Goal: Transaction & Acquisition: Download file/media

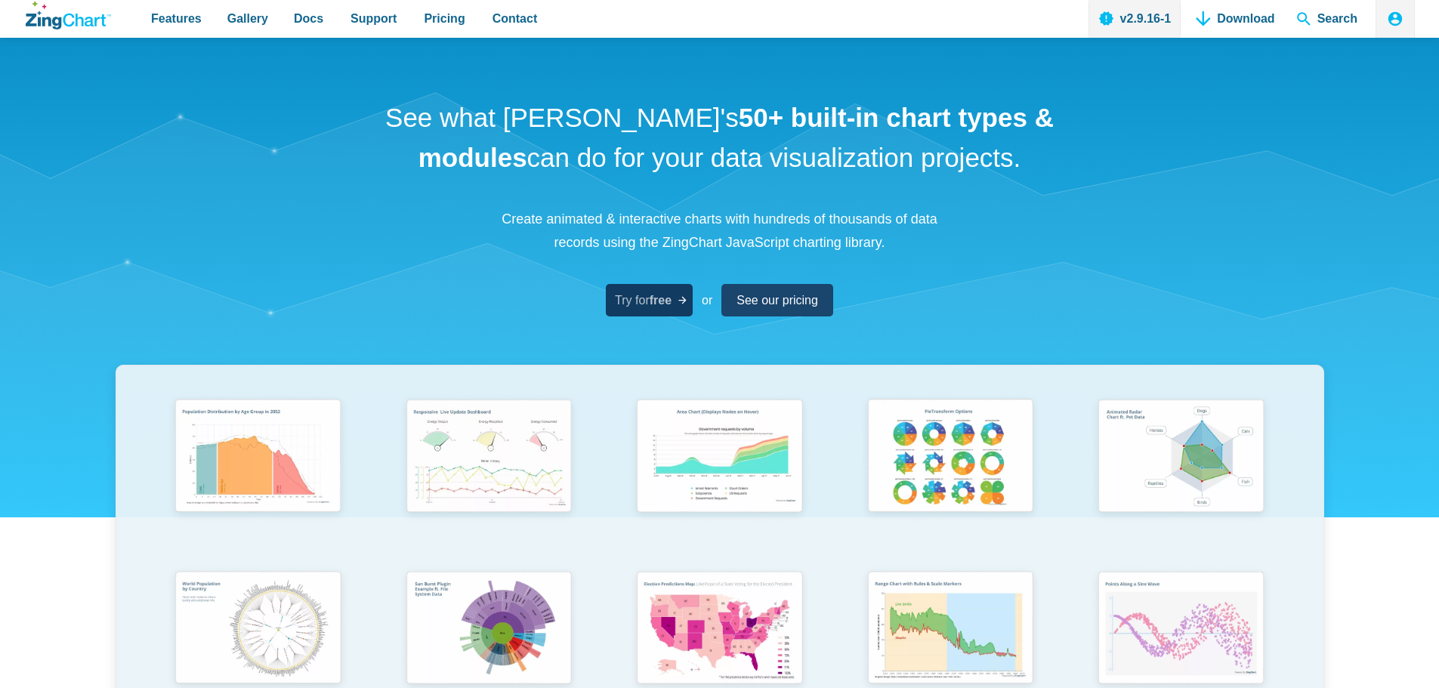
click at [655, 313] on link "Try for free" at bounding box center [649, 300] width 87 height 32
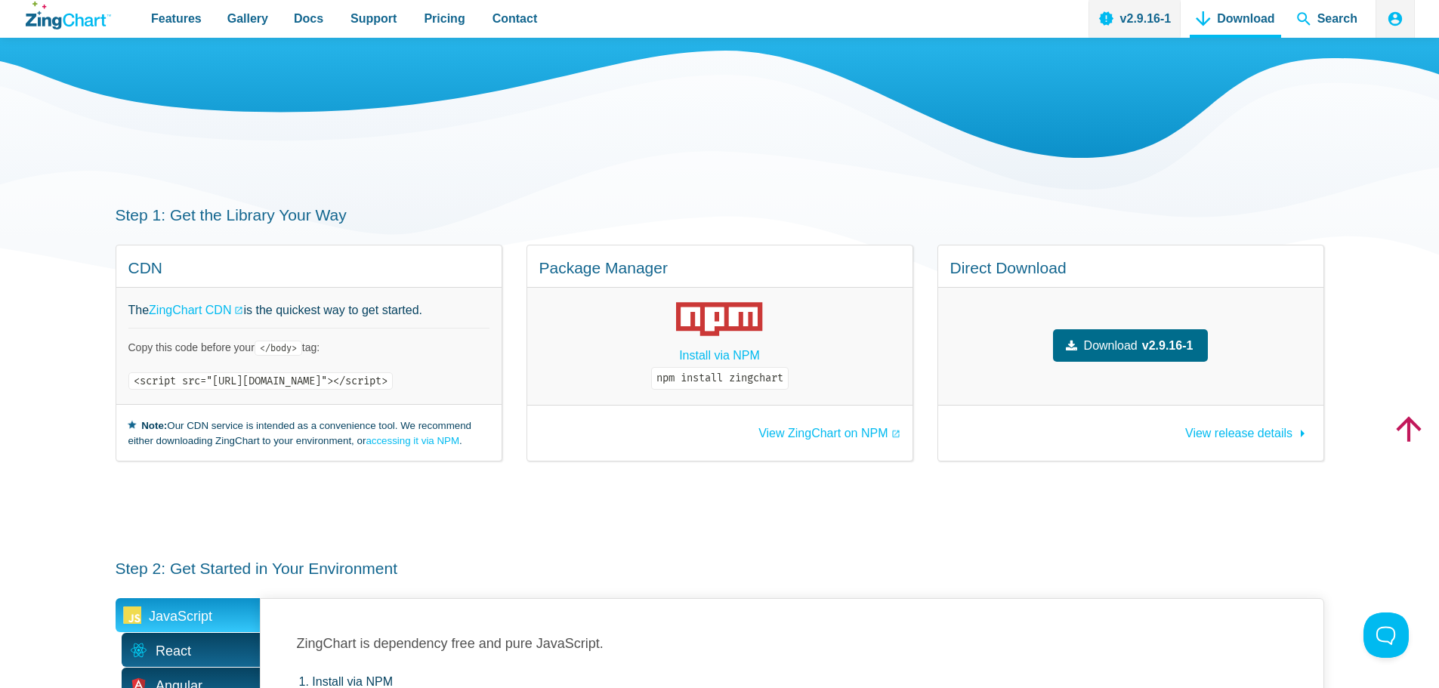
click at [1303, 45] on div "Try ZingChart for Free" at bounding box center [720, 88] width 1209 height 287
click at [1300, 32] on span "Search" at bounding box center [1326, 19] width 73 height 38
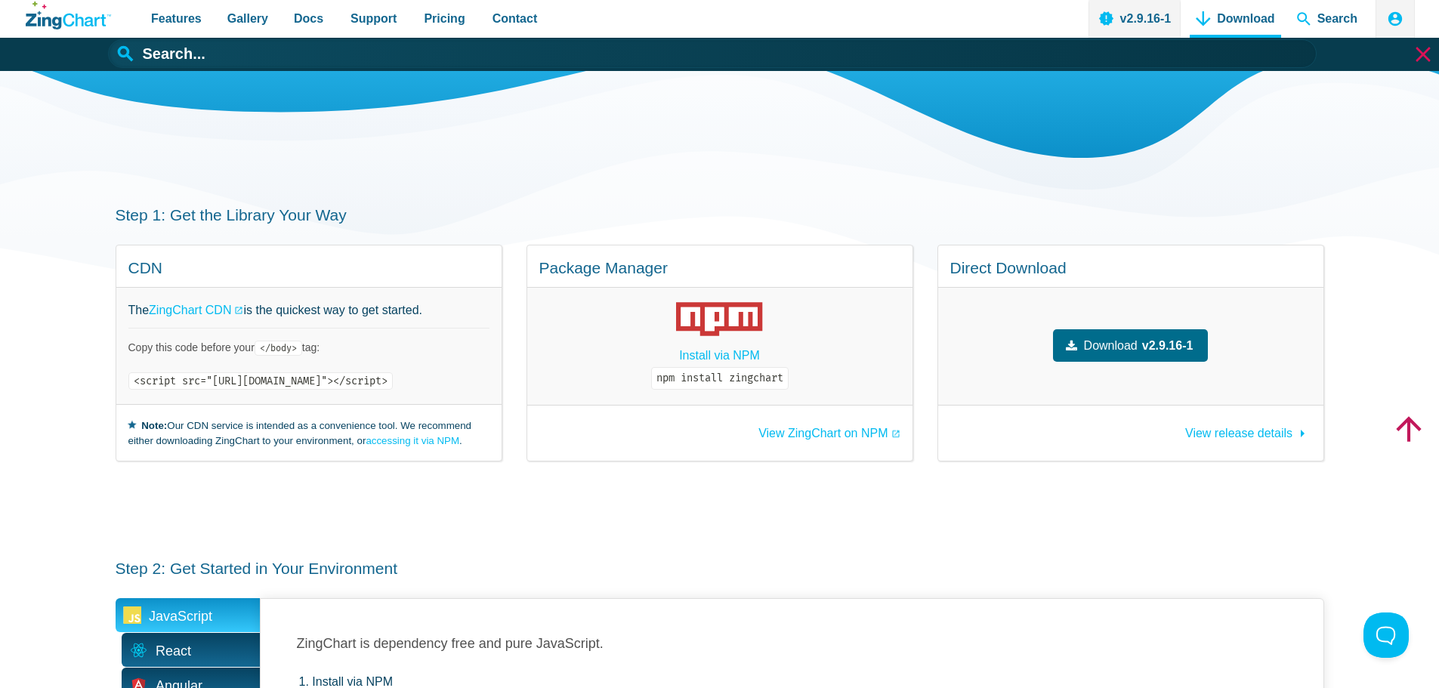
drag, startPoint x: 536, startPoint y: 172, endPoint x: 545, endPoint y: 150, distance: 23.7
click at [535, 153] on div "Try ZingChart for Free" at bounding box center [720, 88] width 1209 height 287
drag, startPoint x: 568, startPoint y: 153, endPoint x: 746, endPoint y: 148, distance: 178.3
click at [625, 156] on div "Try ZingChart for Free" at bounding box center [720, 88] width 1209 height 287
